Goal: Task Accomplishment & Management: Use online tool/utility

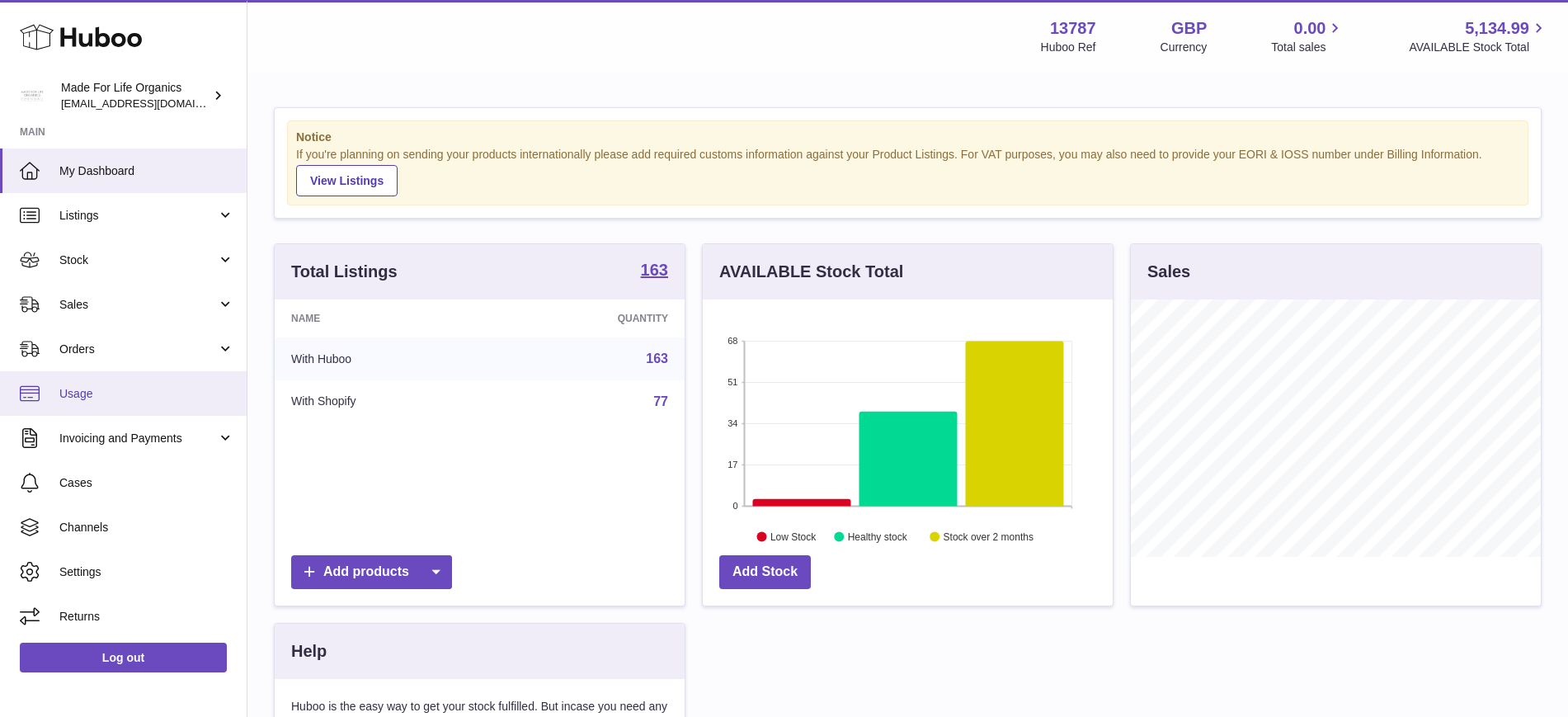
scroll to position [257, 410]
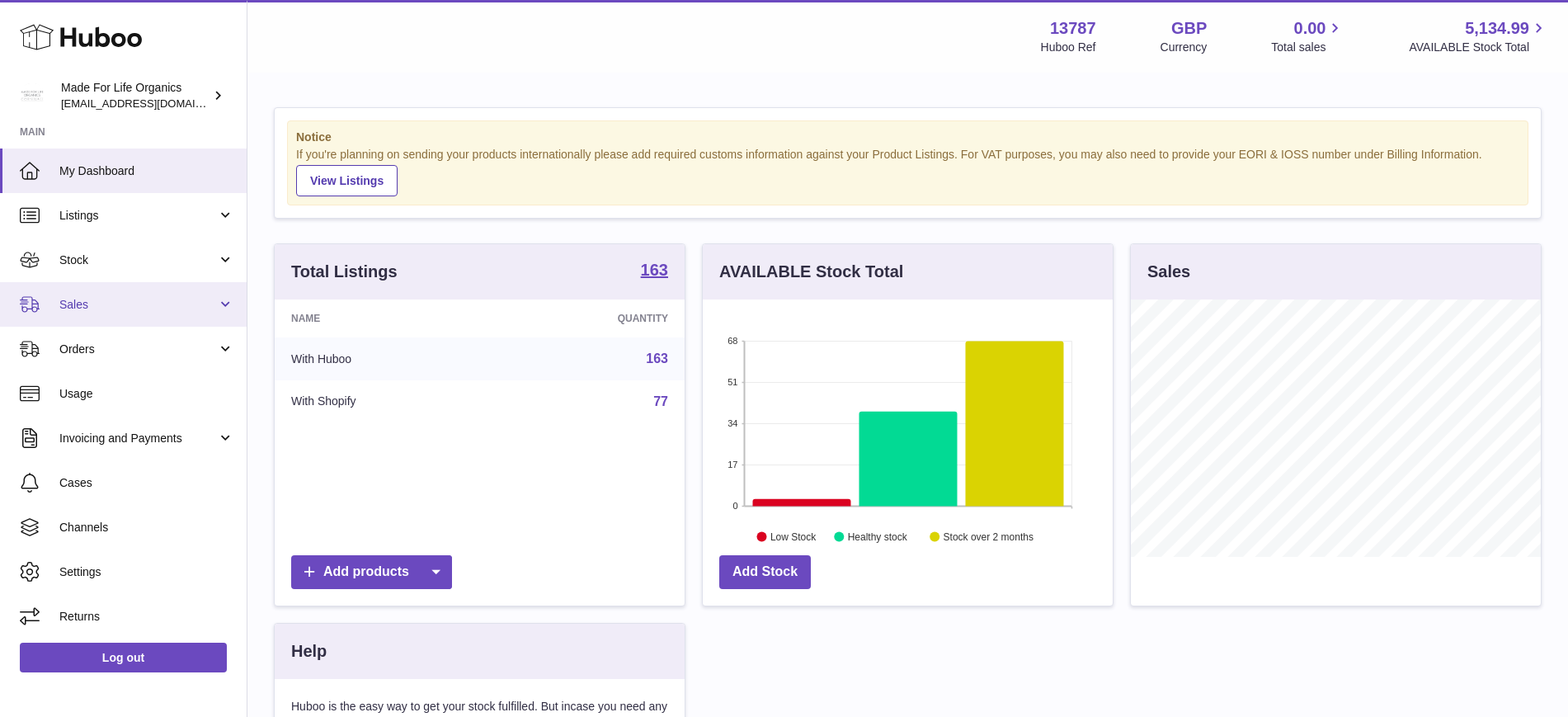
click at [112, 298] on span "Sales" at bounding box center [138, 305] width 157 height 16
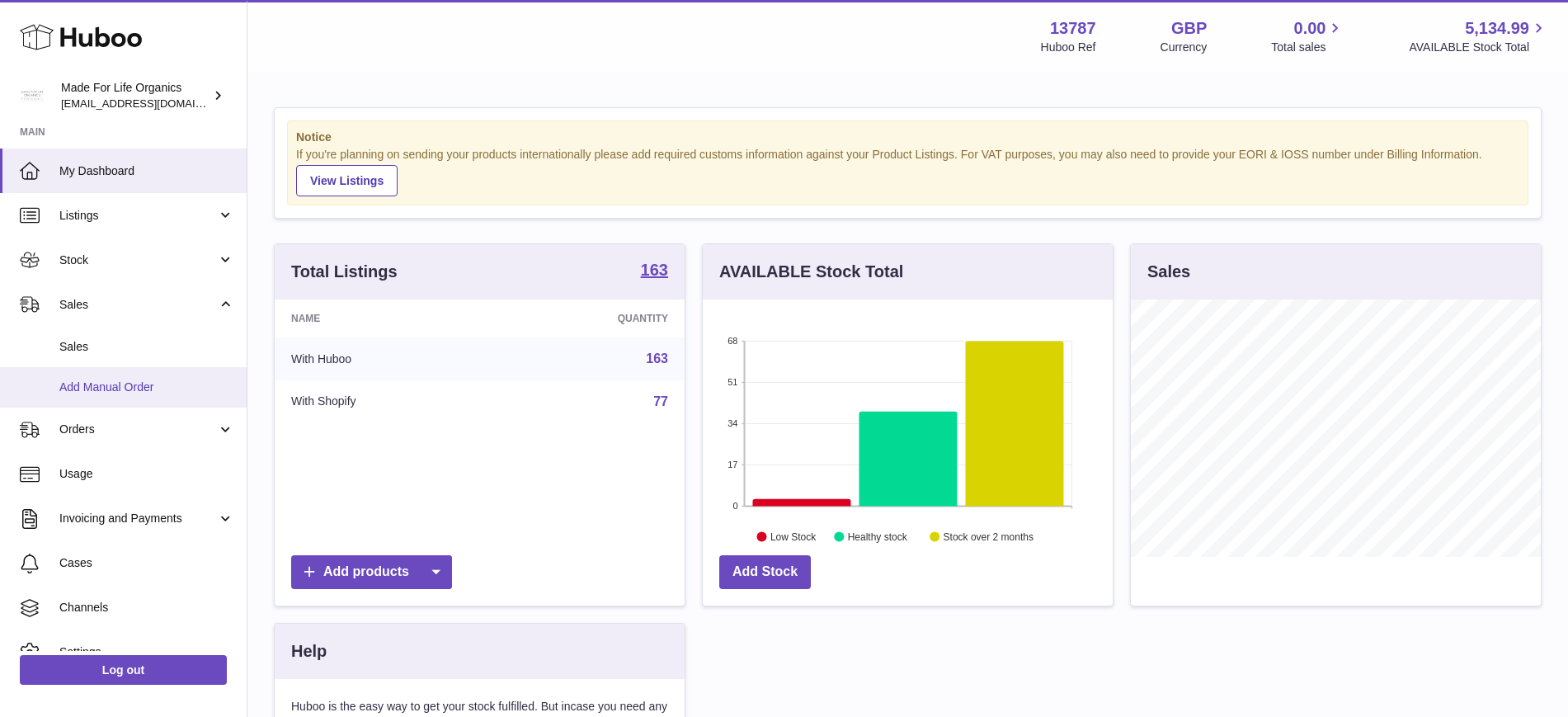
click at [114, 390] on span "Add Manual Order" at bounding box center [147, 387] width 175 height 16
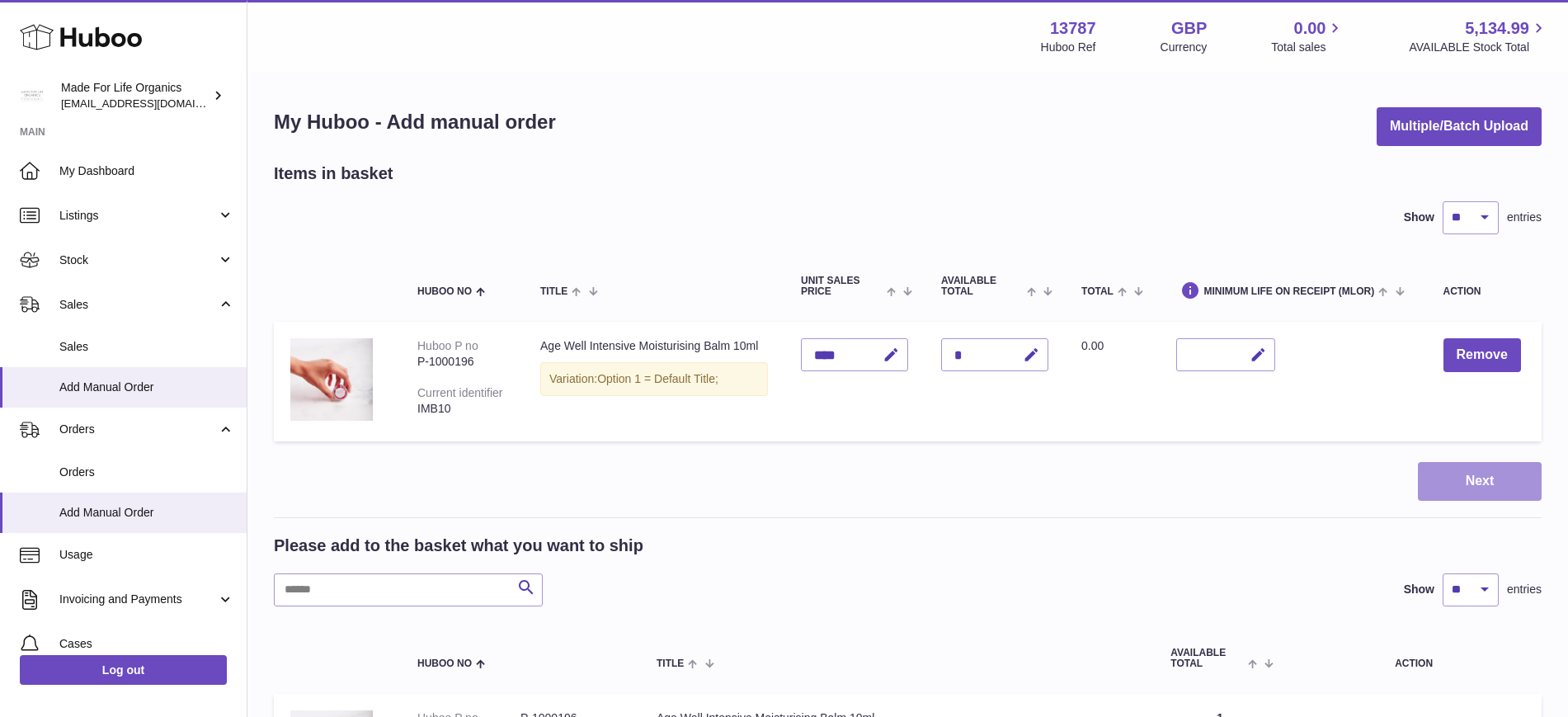
click at [1447, 483] on button "Next" at bounding box center [1479, 480] width 124 height 39
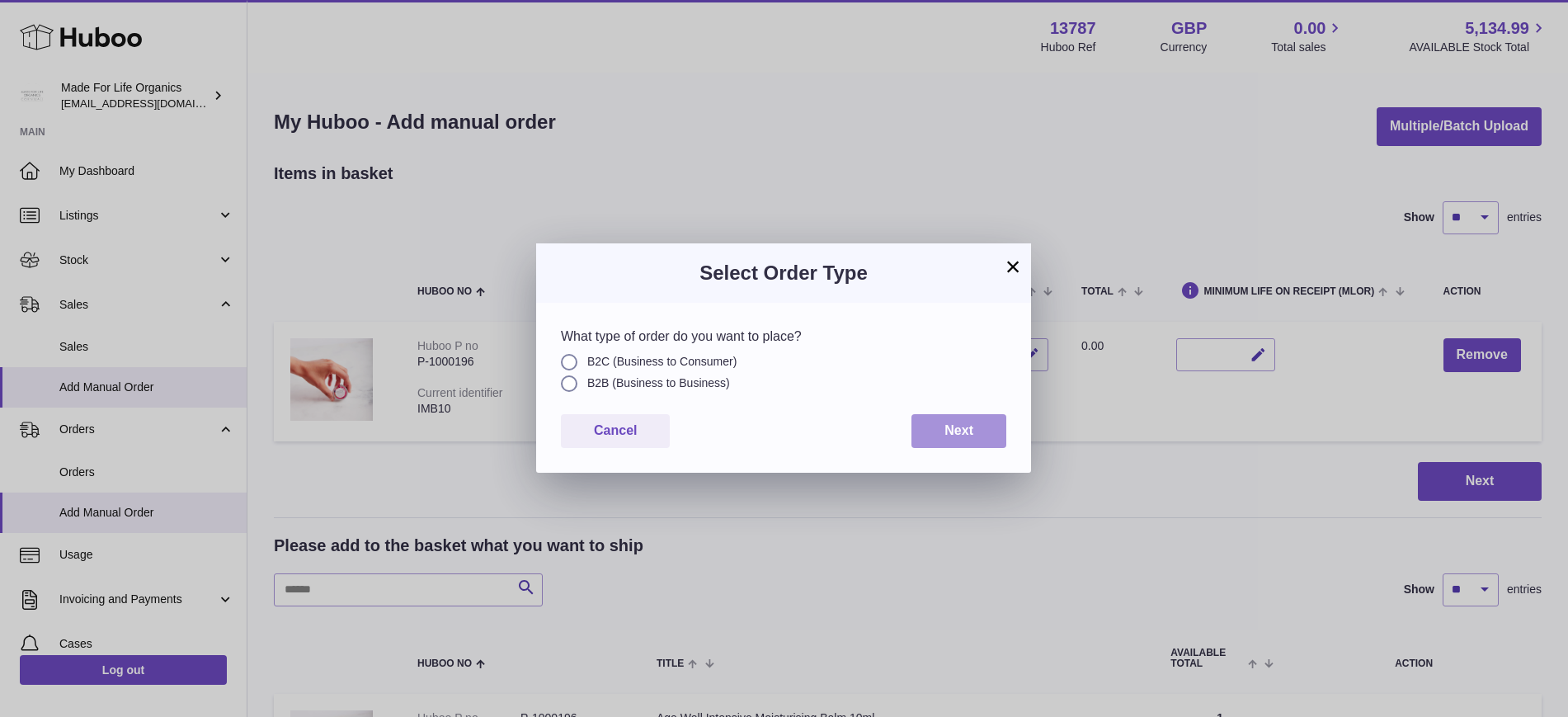
click at [959, 423] on span "Next" at bounding box center [958, 430] width 29 height 14
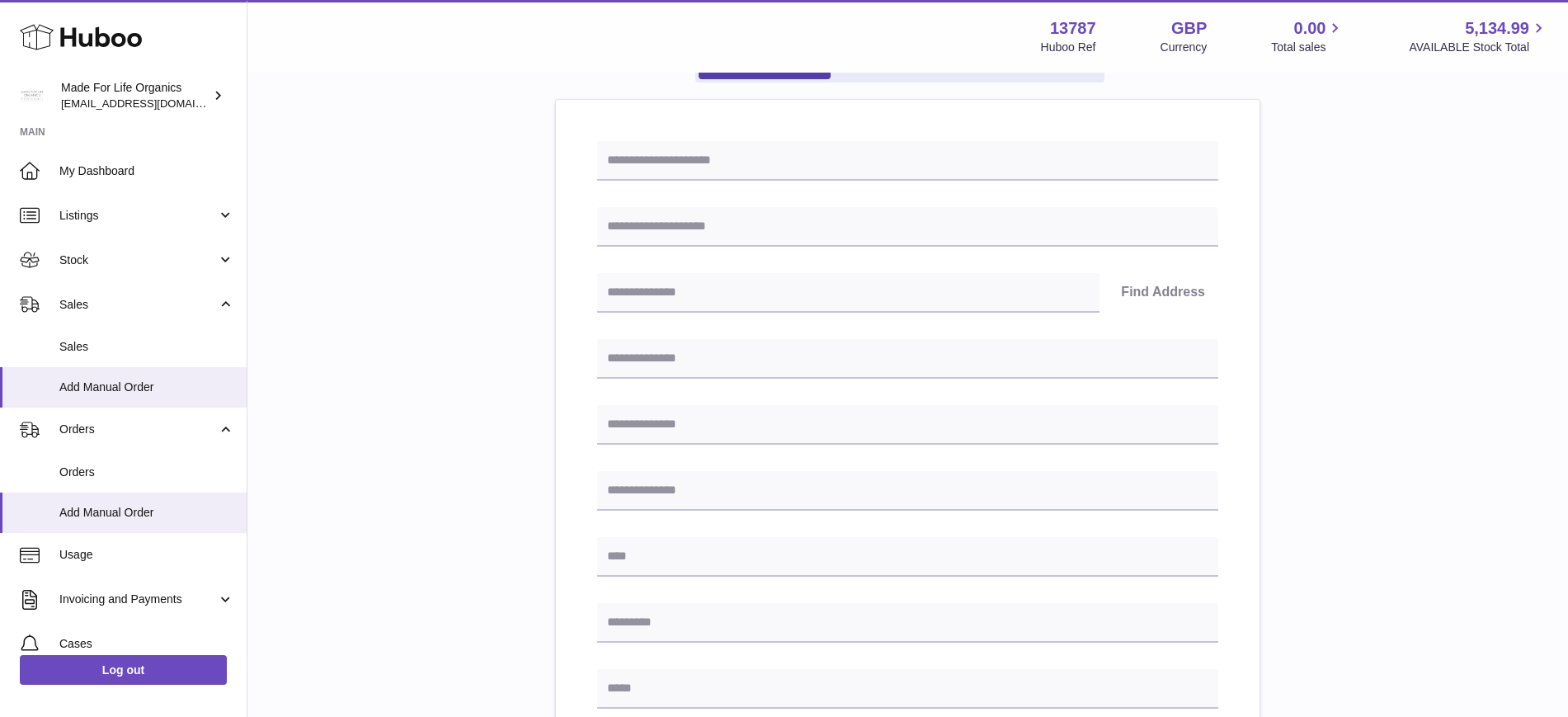
scroll to position [661, 0]
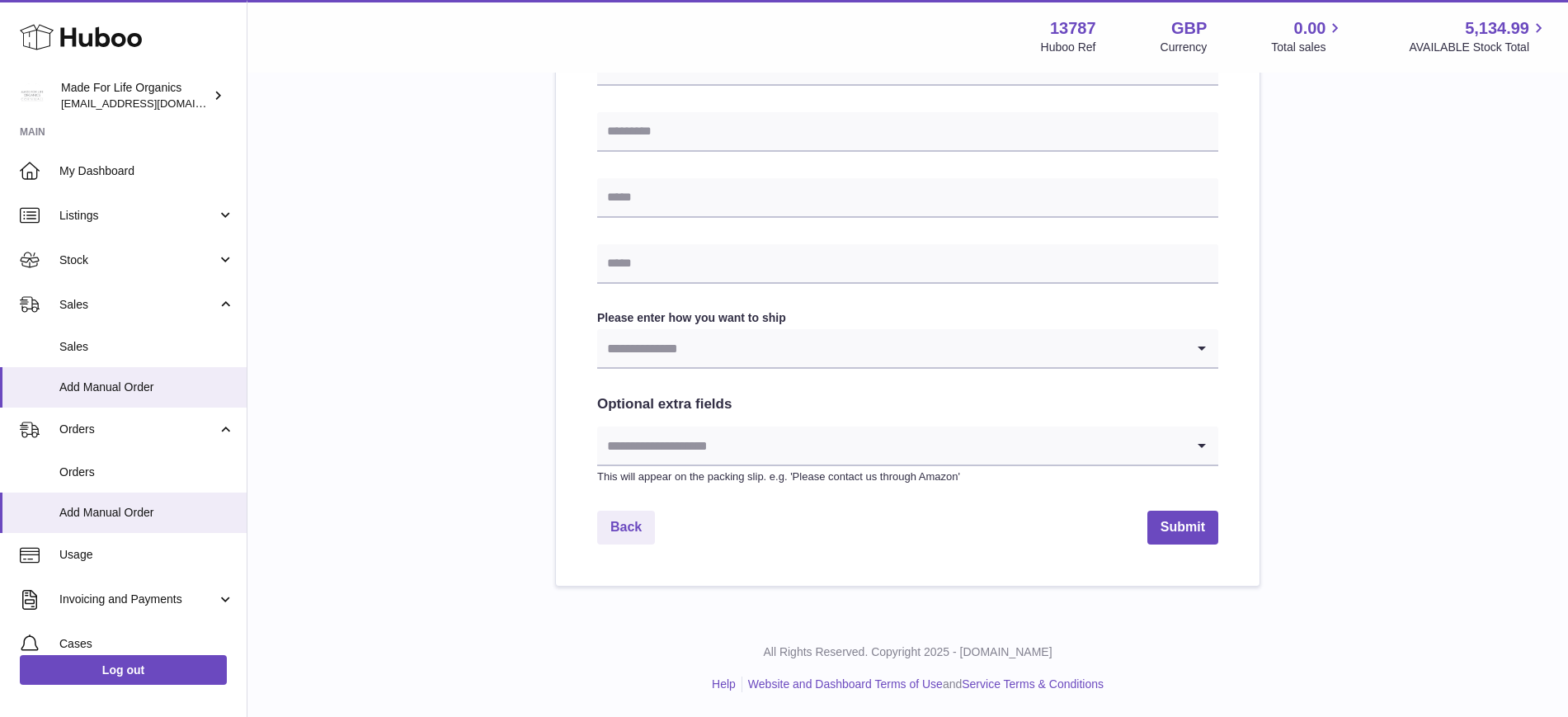
click at [805, 360] on input "Search for option" at bounding box center [891, 348] width 588 height 38
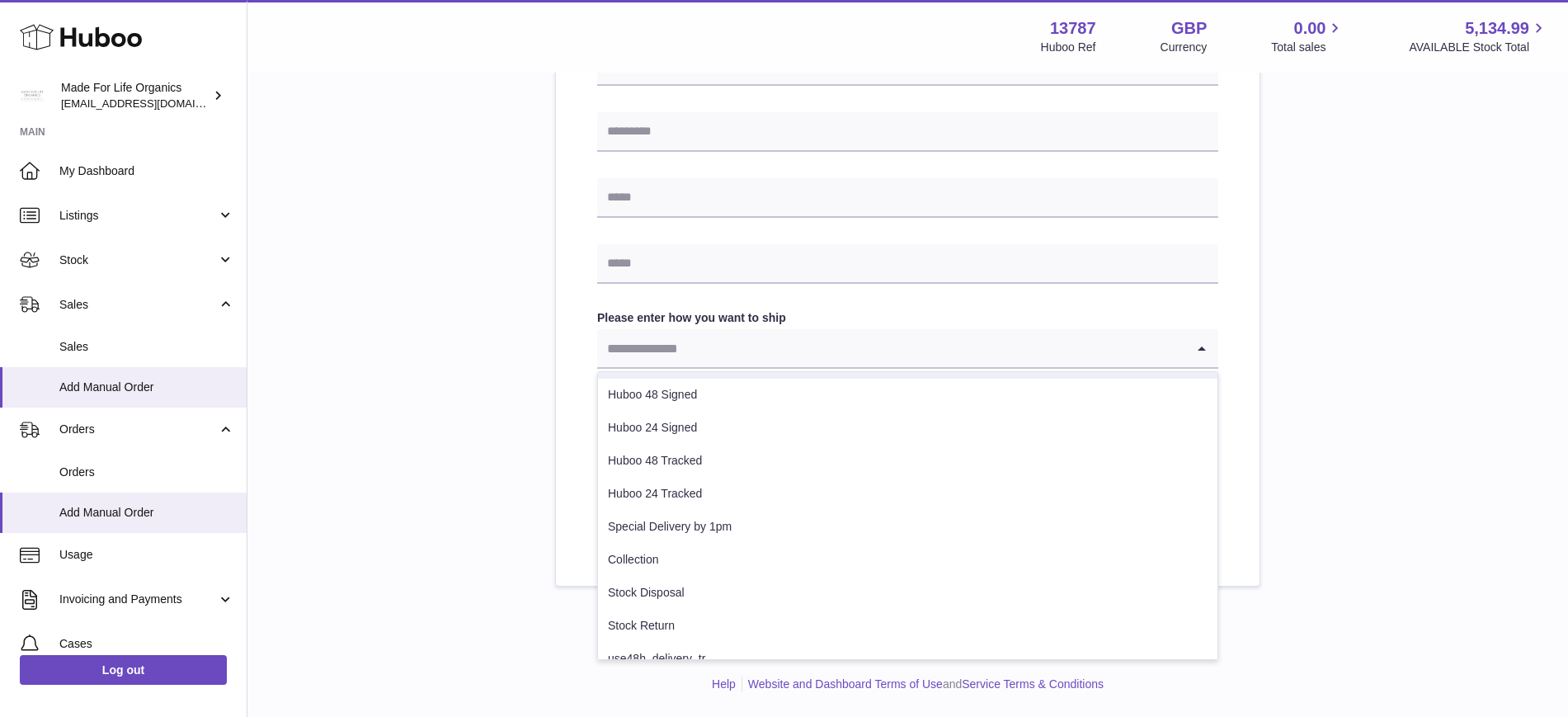
scroll to position [117, 0]
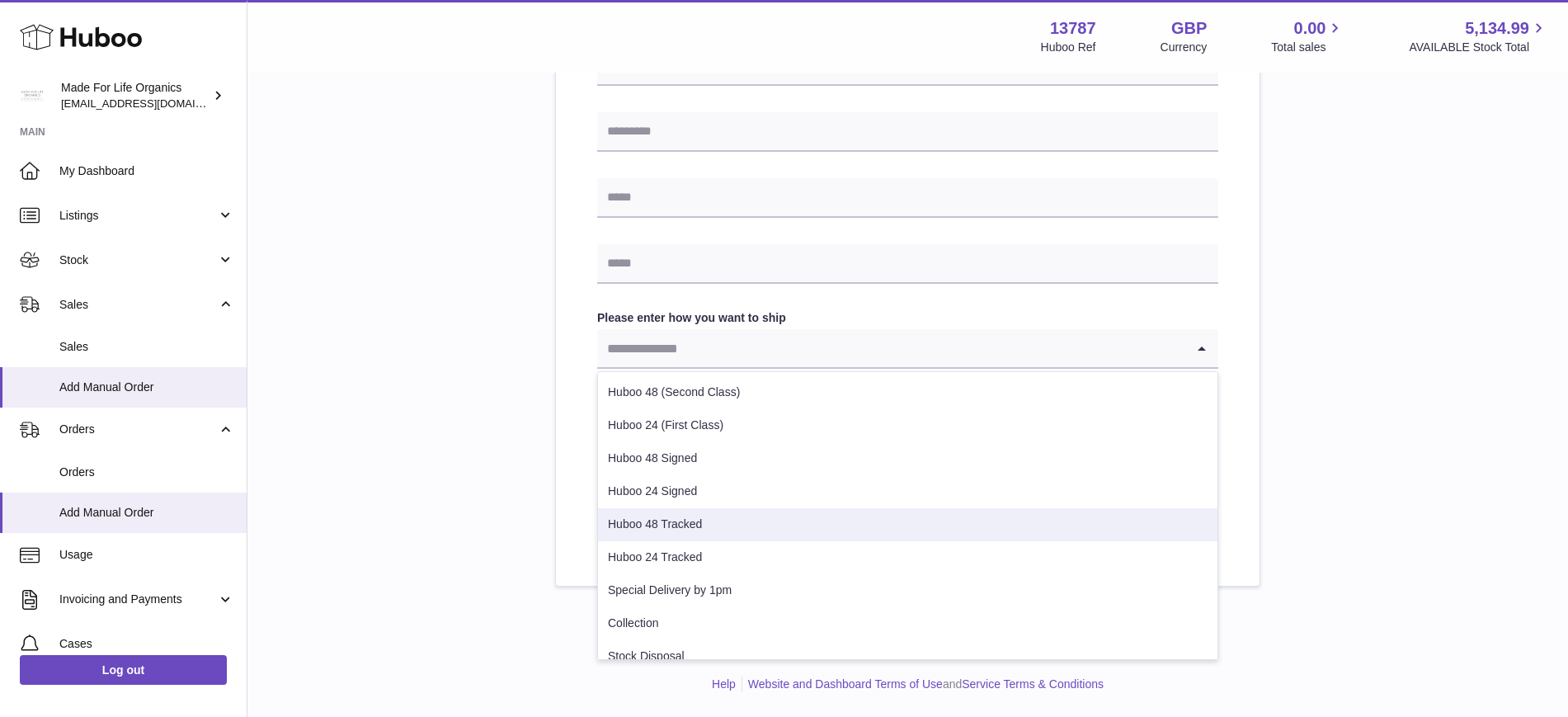
click at [1429, 308] on div "Please enter where you want to ship the items [GEOGRAPHIC_DATA] [GEOGRAPHIC_DAT…" at bounding box center [907, 44] width 1268 height 1084
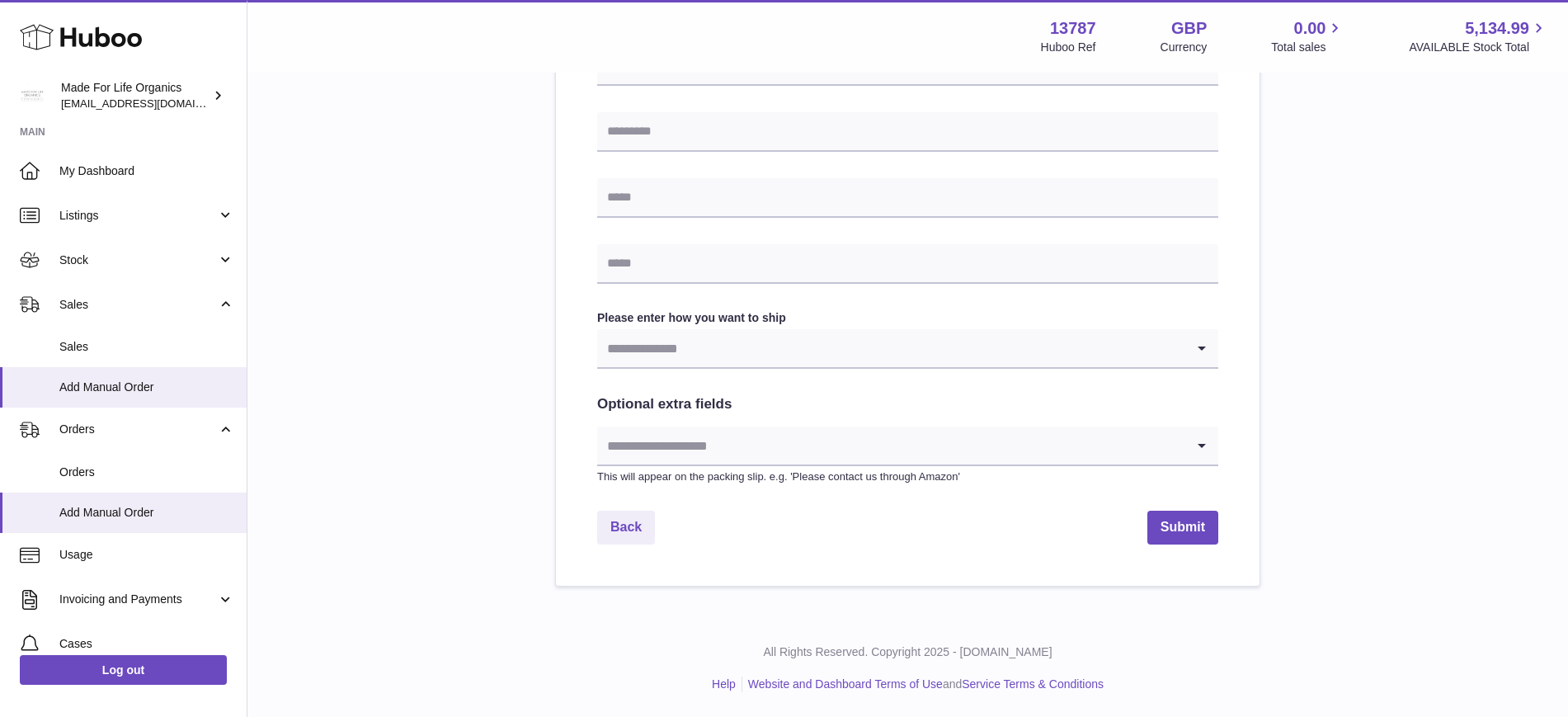
click at [1397, 386] on div "Please enter where you want to ship the items [GEOGRAPHIC_DATA] [GEOGRAPHIC_DAT…" at bounding box center [907, 44] width 1268 height 1084
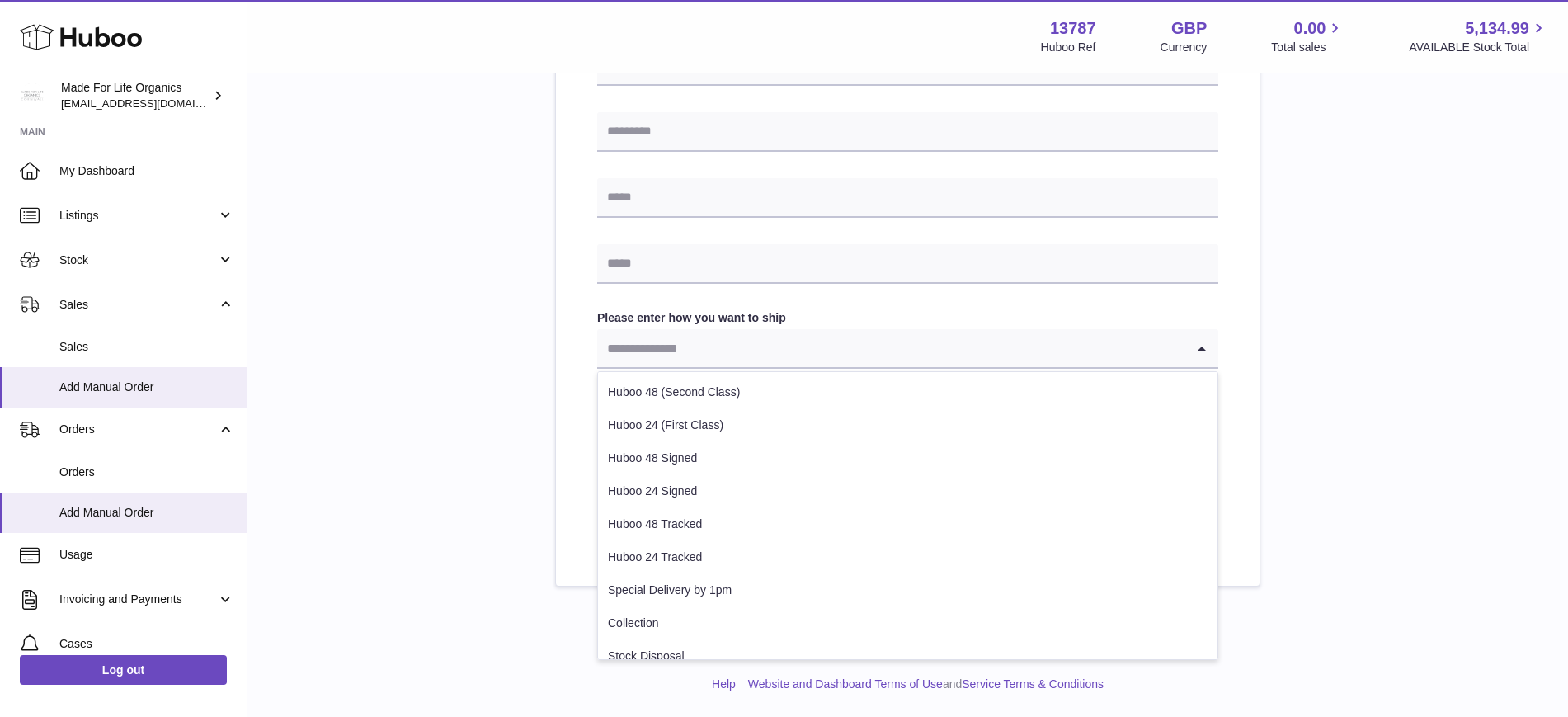
click at [1114, 353] on input "Search for option" at bounding box center [891, 348] width 588 height 38
